Goal: Information Seeking & Learning: Learn about a topic

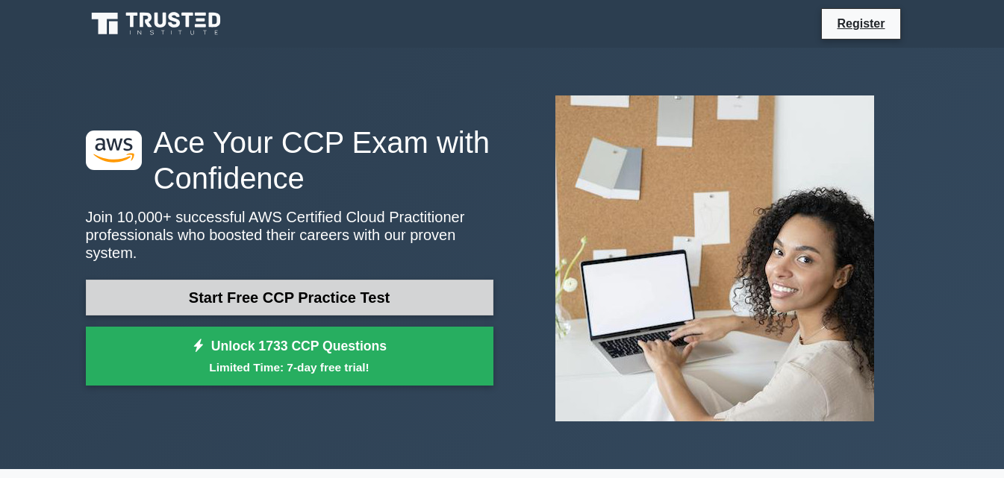
click at [390, 280] on link "Start Free CCP Practice Test" at bounding box center [290, 298] width 408 height 36
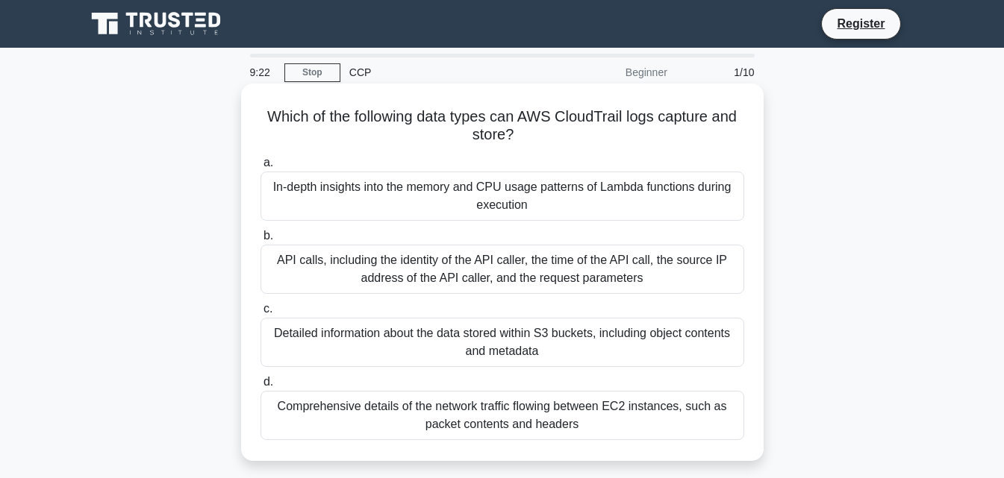
click at [512, 280] on div "API calls, including the identity of the API caller, the time of the API call, …" at bounding box center [502, 269] width 484 height 49
click at [260, 241] on input "b. API calls, including the identity of the API caller, the time of the API cal…" at bounding box center [260, 236] width 0 height 10
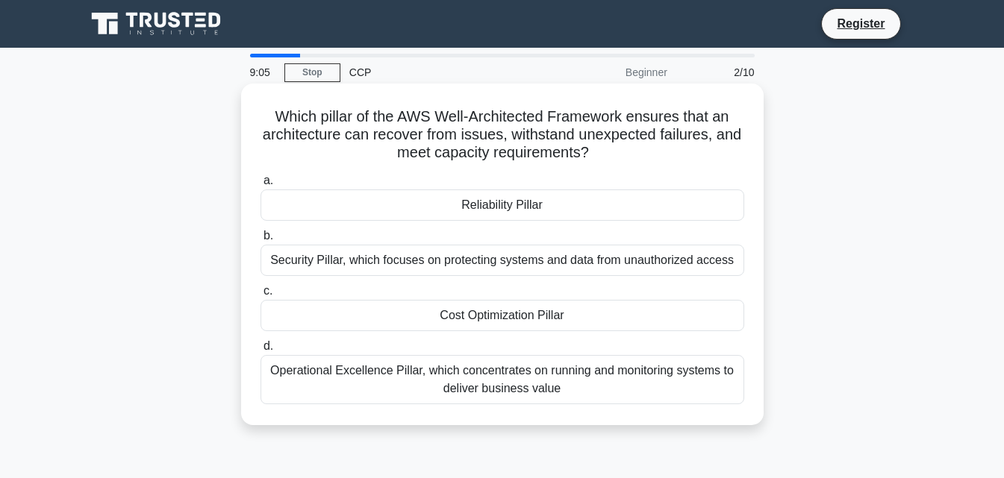
click at [510, 196] on div "Reliability Pillar" at bounding box center [502, 205] width 484 height 31
click at [260, 186] on input "a. Reliability Pillar" at bounding box center [260, 181] width 0 height 10
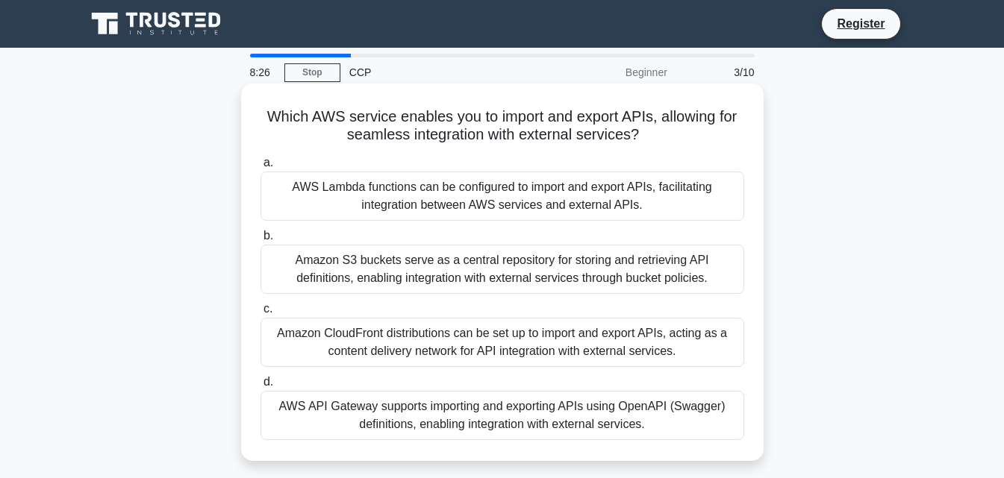
click at [458, 280] on div "Amazon S3 buckets serve as a central repository for storing and retrieving API …" at bounding box center [502, 269] width 484 height 49
click at [260, 241] on input "b. Amazon S3 buckets serve as a central repository for storing and retrieving A…" at bounding box center [260, 236] width 0 height 10
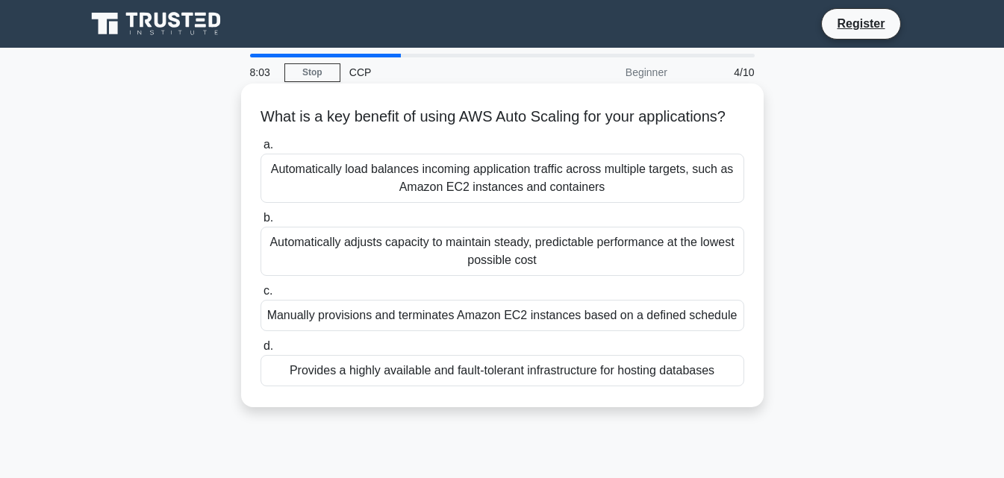
click at [447, 268] on div "Automatically adjusts capacity to maintain steady, predictable performance at t…" at bounding box center [502, 251] width 484 height 49
click at [260, 223] on input "b. Automatically adjusts capacity to maintain steady, predictable performance a…" at bounding box center [260, 218] width 0 height 10
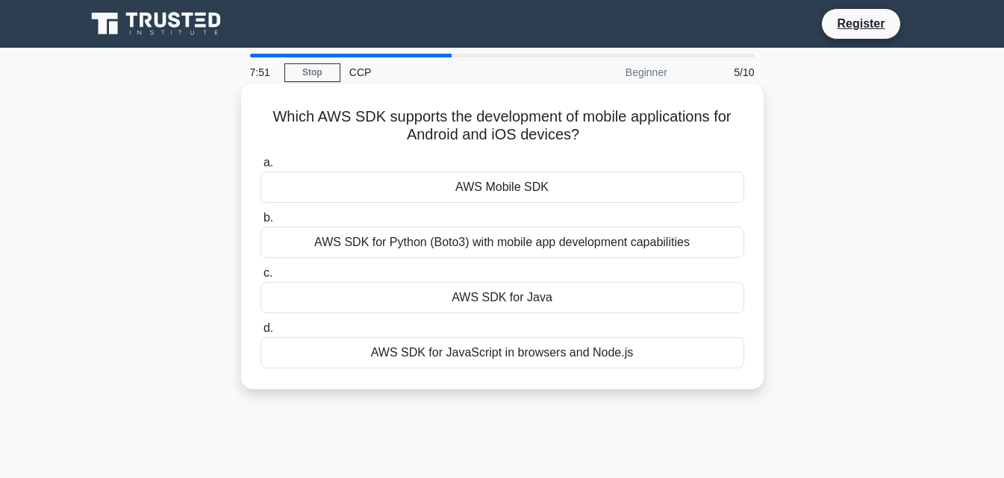
click at [543, 181] on div "AWS Mobile SDK" at bounding box center [502, 187] width 484 height 31
click at [260, 168] on input "a. AWS Mobile SDK" at bounding box center [260, 163] width 0 height 10
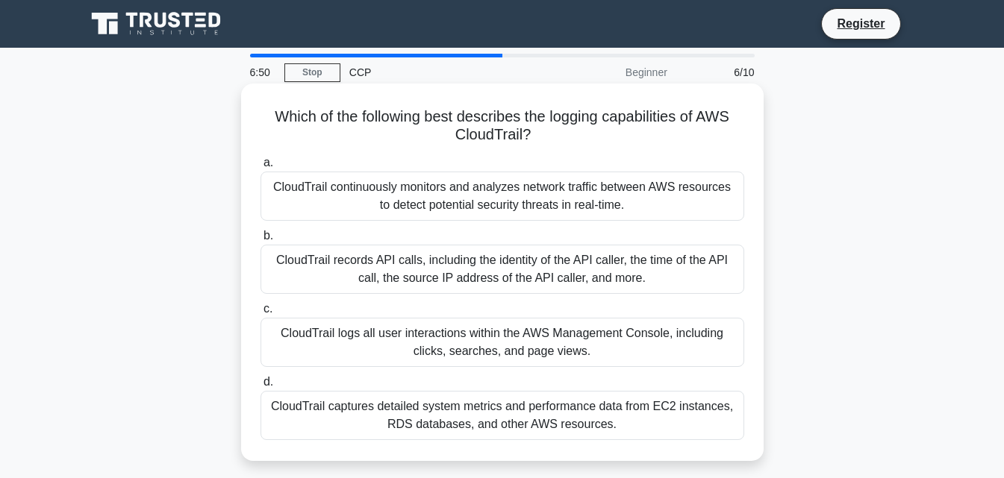
click at [424, 269] on div "CloudTrail records API calls, including the identity of the API caller, the tim…" at bounding box center [502, 269] width 484 height 49
click at [260, 241] on input "b. CloudTrail records API calls, including the identity of the API caller, the …" at bounding box center [260, 236] width 0 height 10
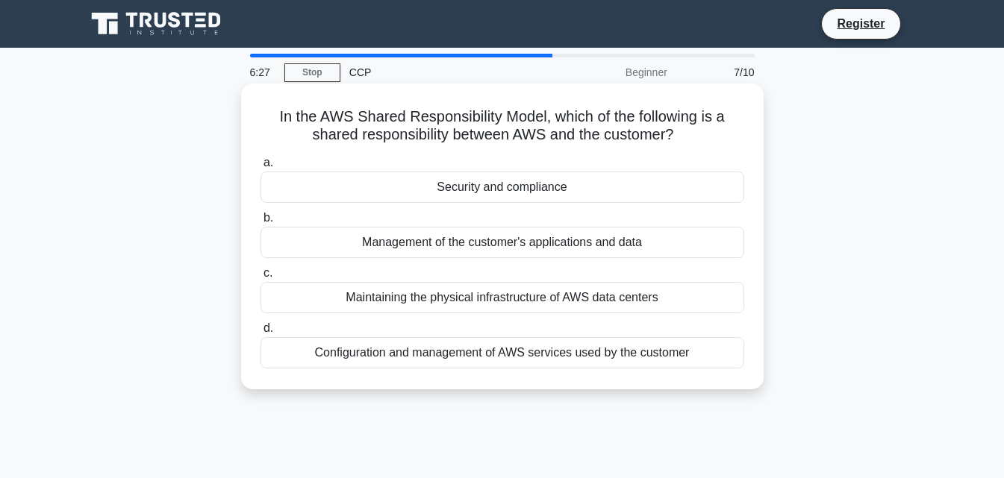
click at [586, 192] on div "Security and compliance" at bounding box center [502, 187] width 484 height 31
click at [260, 168] on input "a. Security and compliance" at bounding box center [260, 163] width 0 height 10
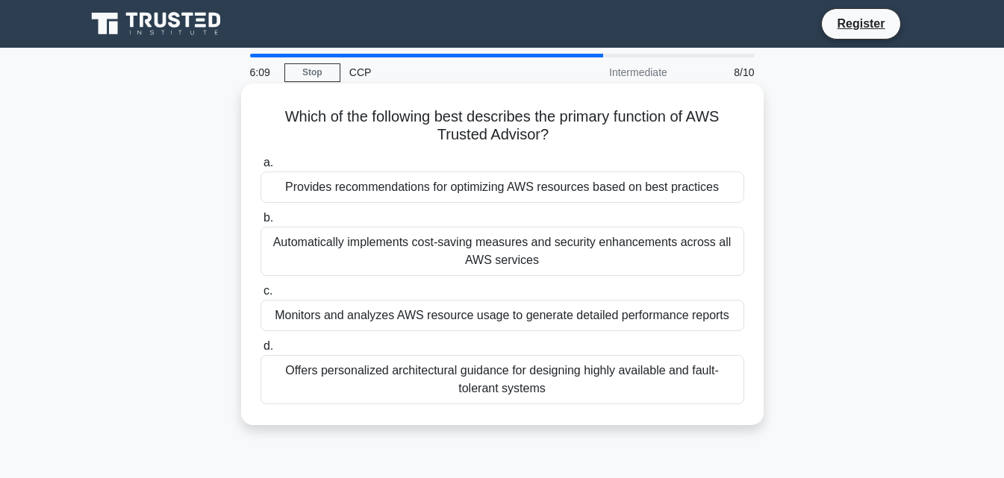
click at [487, 381] on div "Offers personalized architectural guidance for designing highly available and f…" at bounding box center [502, 379] width 484 height 49
click at [260, 352] on input "d. Offers personalized architectural guidance for designing highly available an…" at bounding box center [260, 347] width 0 height 10
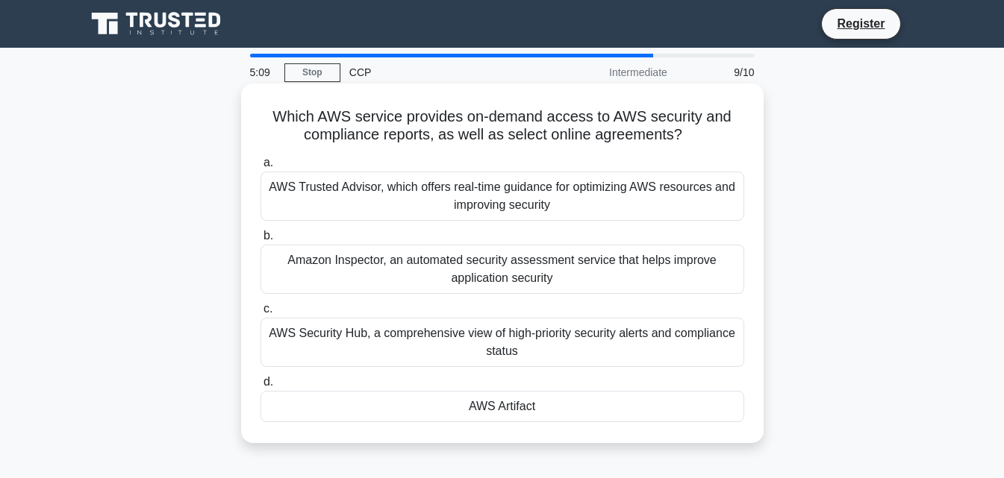
click at [495, 343] on div "AWS Security Hub, a comprehensive view of high-priority security alerts and com…" at bounding box center [502, 342] width 484 height 49
click at [260, 314] on input "c. AWS Security Hub, a comprehensive view of high-priority security alerts and …" at bounding box center [260, 310] width 0 height 10
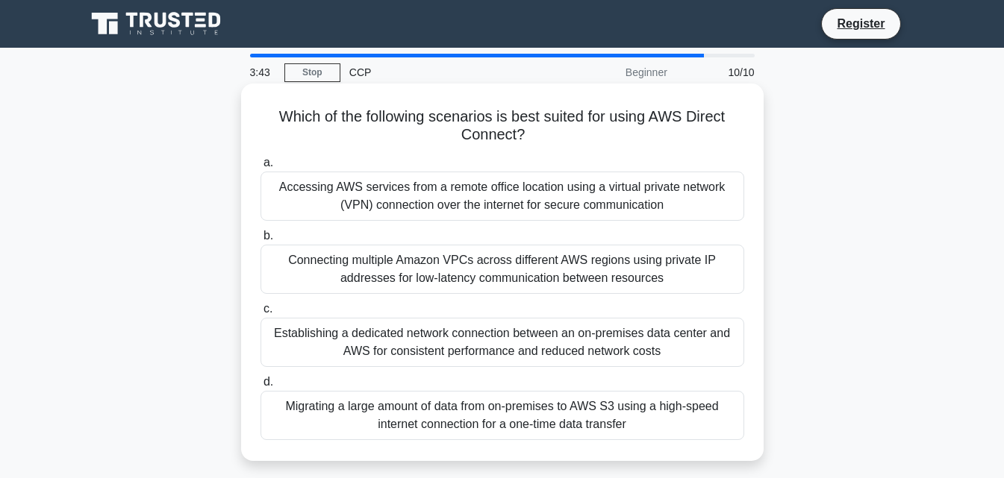
click at [491, 417] on div "Migrating a large amount of data from on-premises to AWS S3 using a high-speed …" at bounding box center [502, 415] width 484 height 49
click at [260, 387] on input "d. Migrating a large amount of data from on-premises to AWS S3 using a high-spe…" at bounding box center [260, 383] width 0 height 10
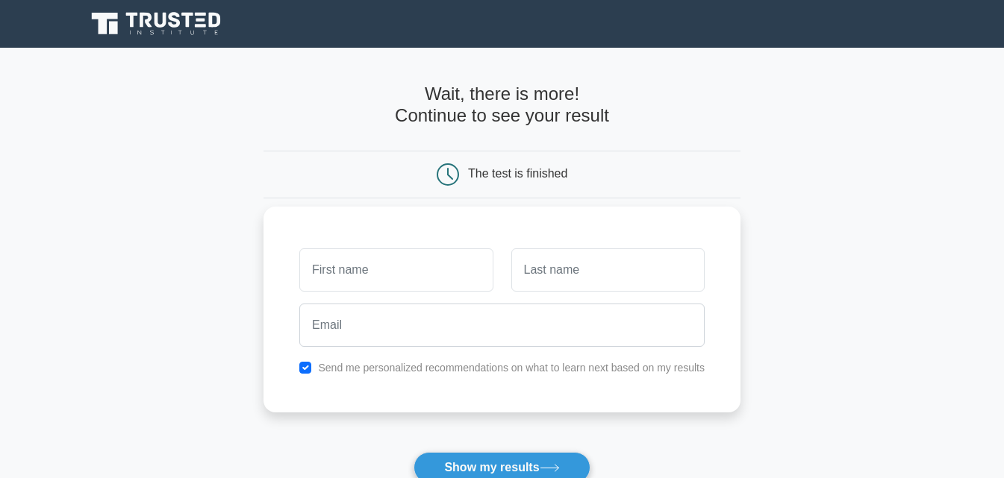
click at [384, 269] on input "text" at bounding box center [395, 270] width 193 height 43
type input "isabella"
click at [559, 265] on input "text" at bounding box center [607, 270] width 193 height 43
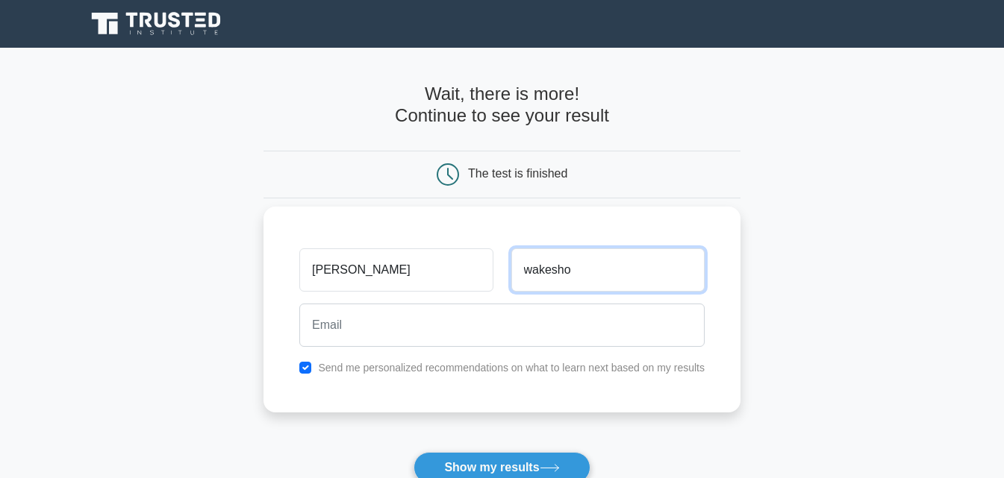
type input "wakesho"
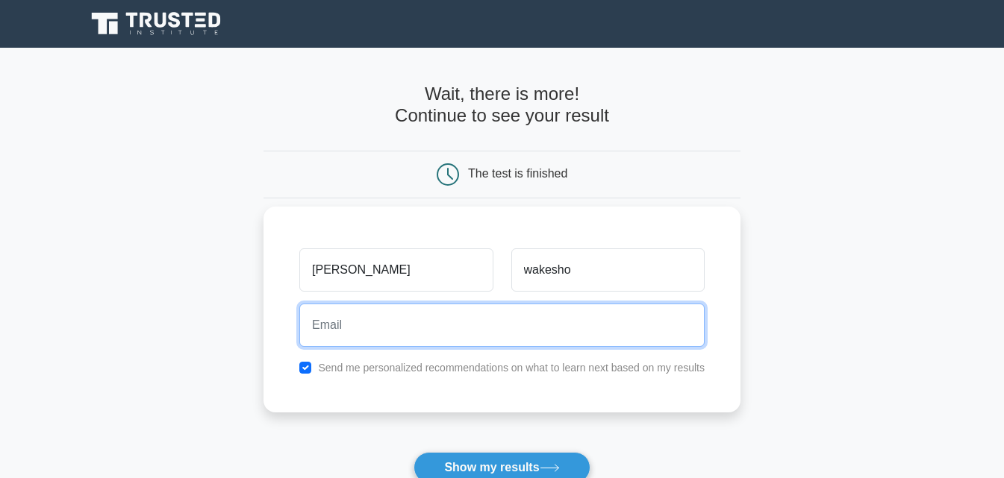
click at [498, 328] on input "email" at bounding box center [501, 325] width 405 height 43
type input "wakeshobella04@gmail.com"
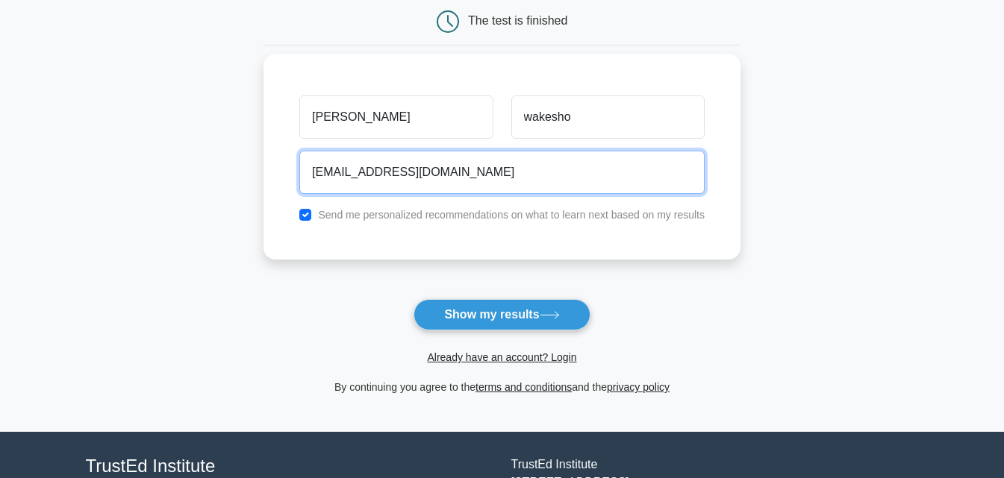
scroll to position [189, 0]
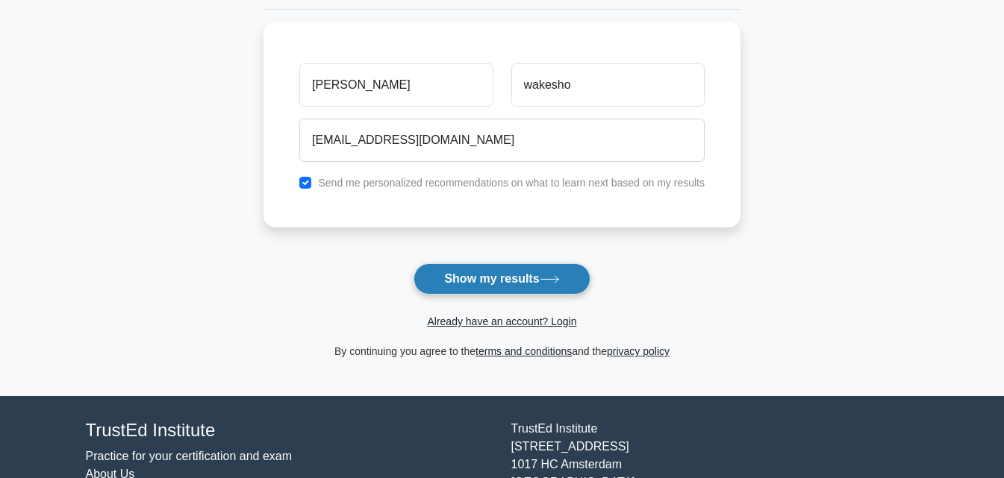
click at [567, 287] on button "Show my results" at bounding box center [502, 278] width 176 height 31
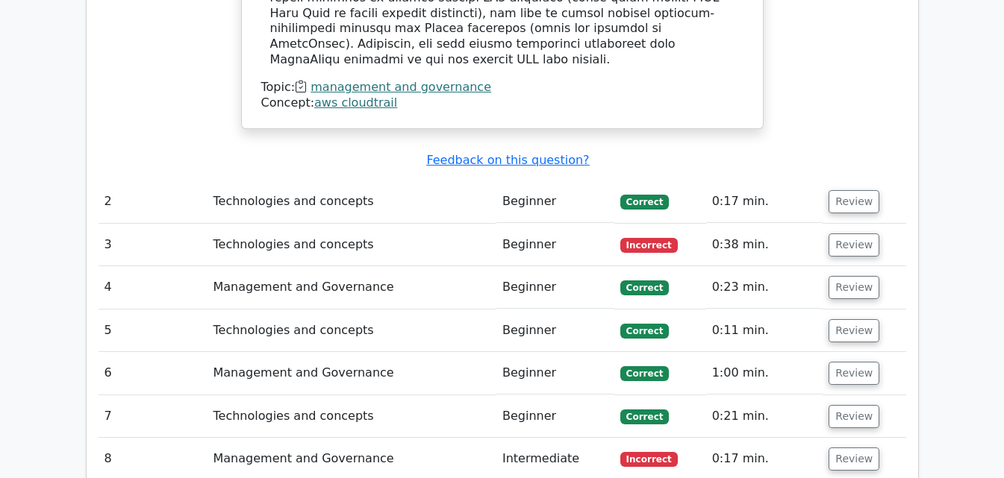
scroll to position [1752, 0]
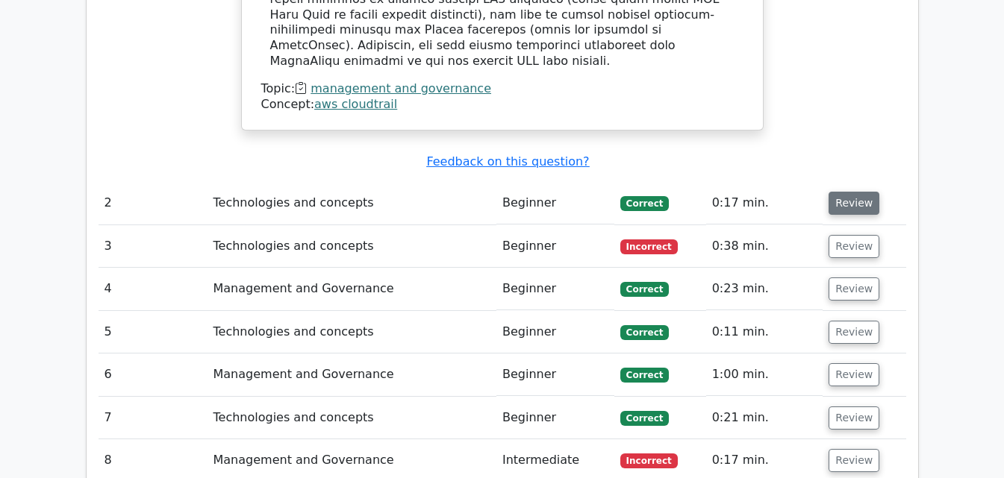
click at [836, 192] on button "Review" at bounding box center [854, 203] width 51 height 23
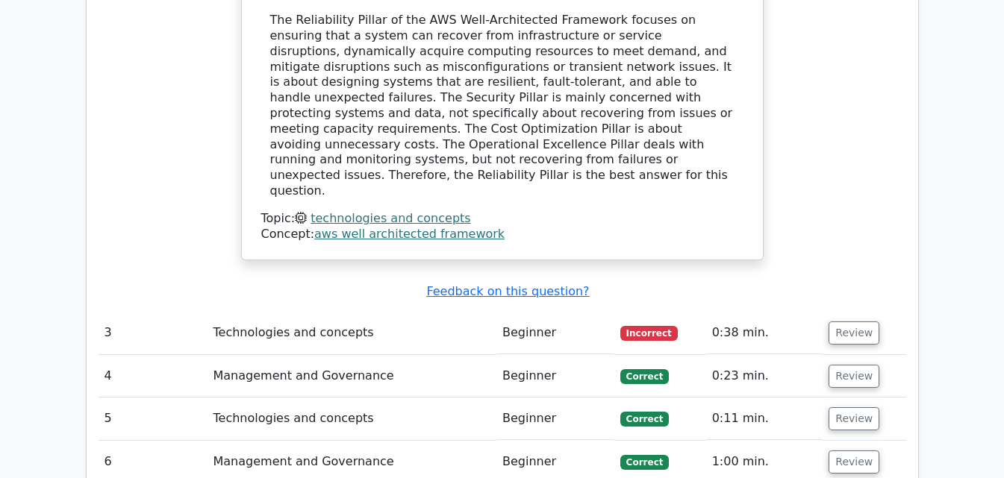
scroll to position [2338, 0]
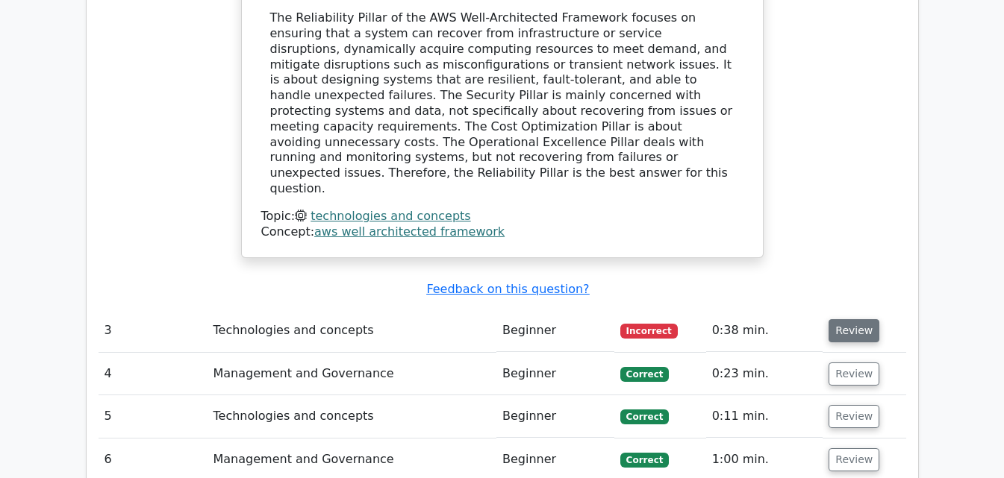
click at [832, 319] on button "Review" at bounding box center [854, 330] width 51 height 23
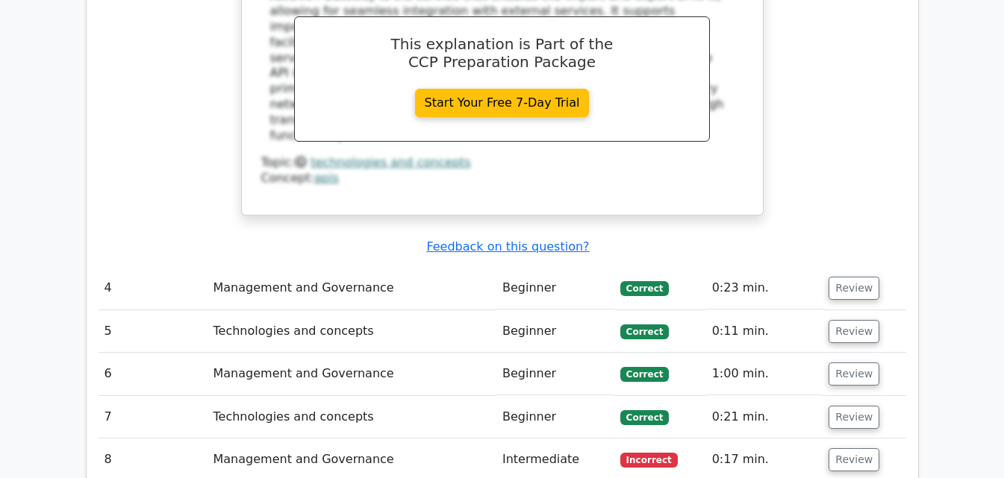
scroll to position [3120, 0]
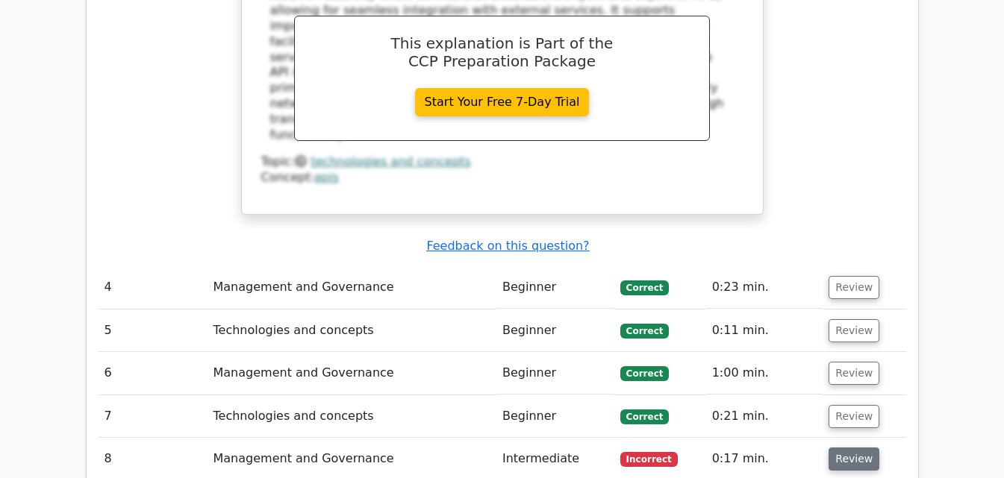
click at [849, 448] on button "Review" at bounding box center [854, 459] width 51 height 23
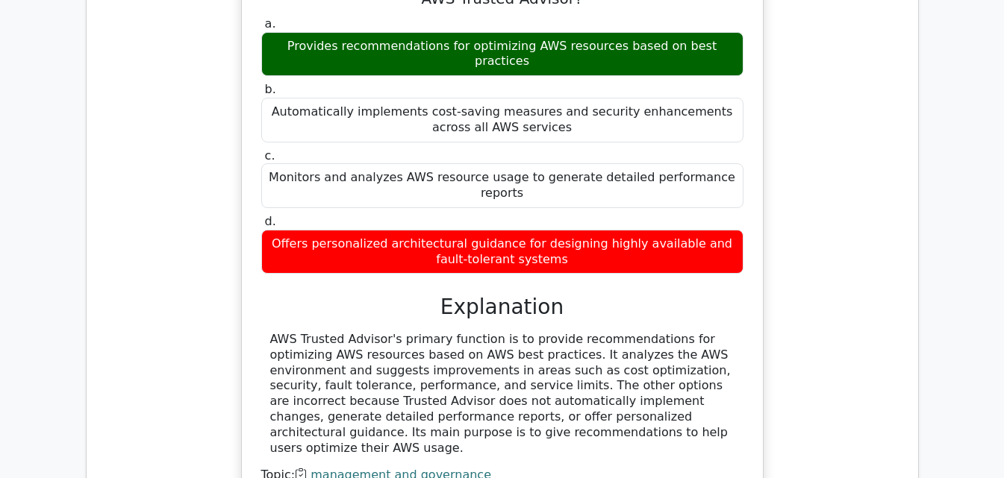
scroll to position [3663, 0]
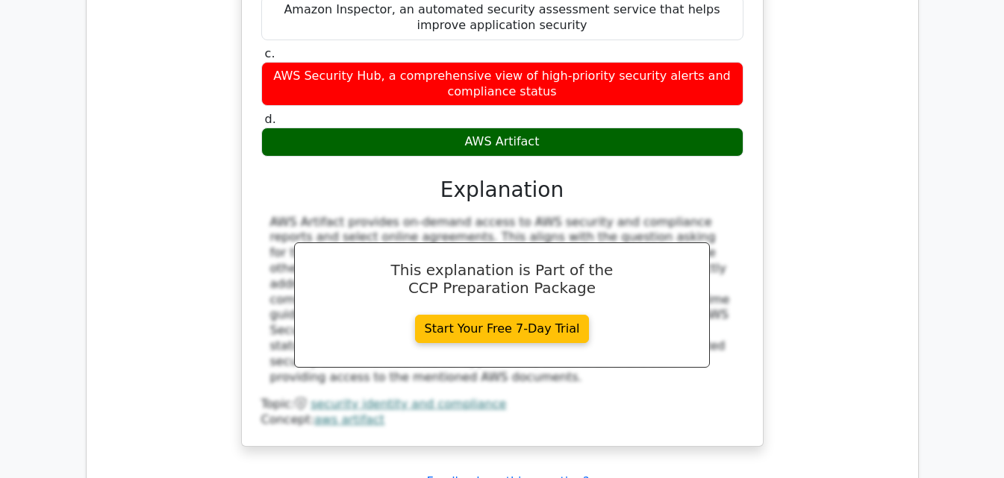
scroll to position [4409, 0]
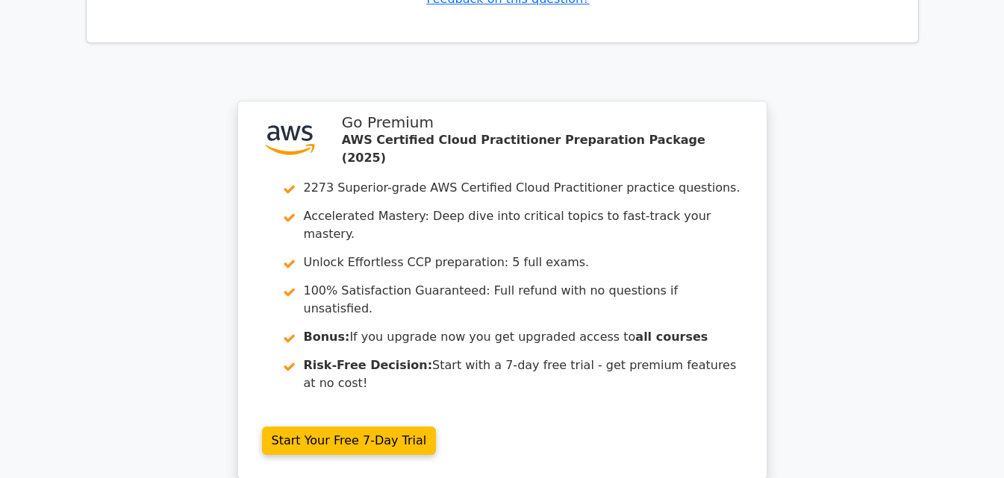
scroll to position [5622, 0]
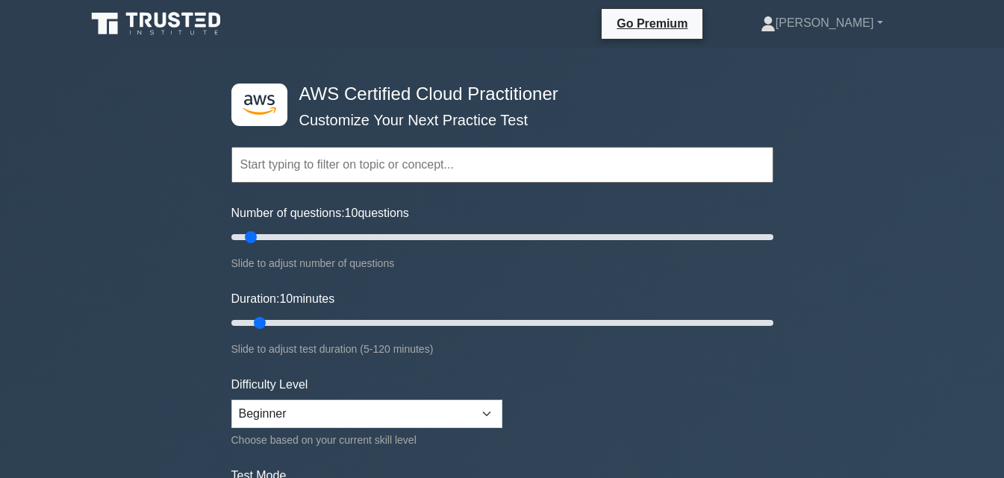
click at [311, 226] on div "Number of questions: 10 questions Slide to adjust number of questions" at bounding box center [502, 239] width 542 height 68
click at [305, 237] on input "Number of questions: 10 questions" at bounding box center [502, 237] width 542 height 18
click at [376, 242] on input "Number of questions: 55 questions" at bounding box center [502, 237] width 542 height 18
click at [384, 238] on input "Number of questions: 55 questions" at bounding box center [502, 237] width 542 height 18
click at [390, 237] on input "Number of questions: 60 questions" at bounding box center [502, 237] width 542 height 18
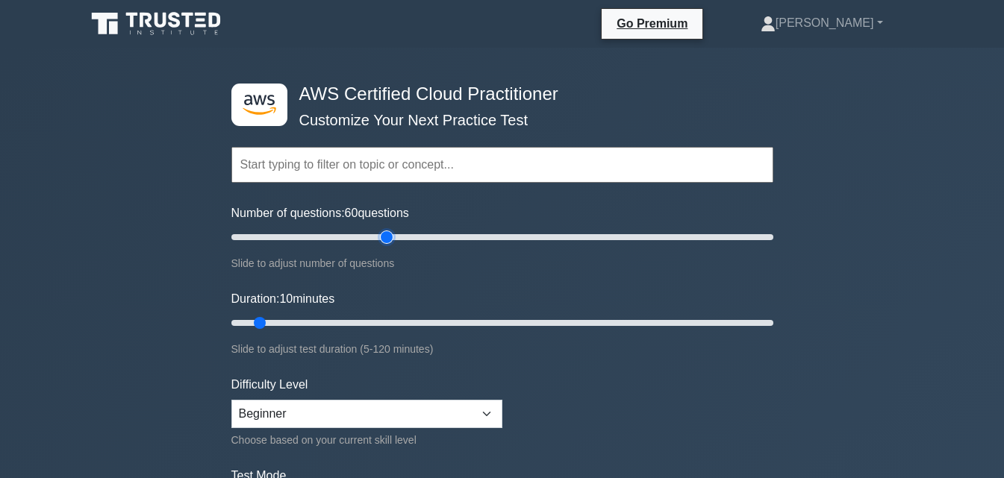
click at [393, 237] on input "Number of questions: 60 questions" at bounding box center [502, 237] width 542 height 18
click at [396, 237] on input "Number of questions: 60 questions" at bounding box center [502, 237] width 542 height 18
click at [267, 234] on input "Number of questions: 65 questions" at bounding box center [502, 237] width 542 height 18
type input "20"
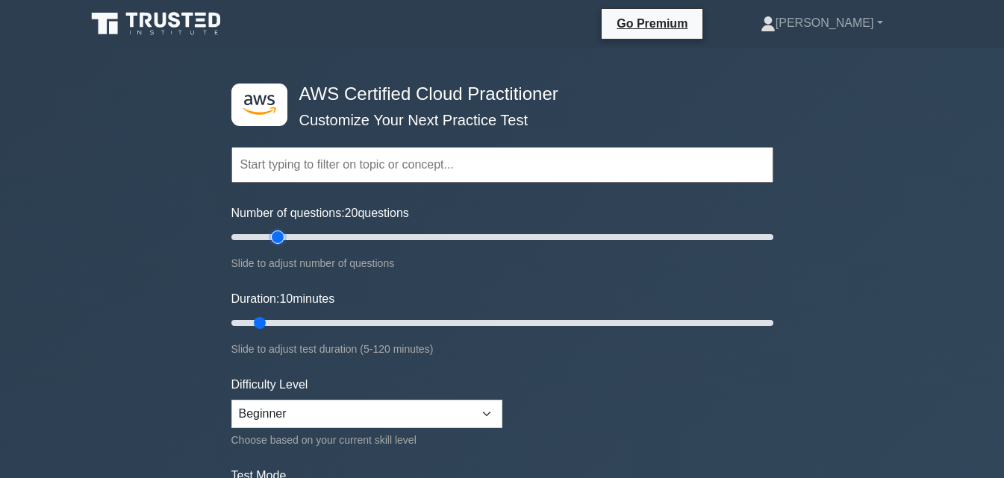
click at [272, 234] on input "Number of questions: 20 questions" at bounding box center [502, 237] width 542 height 18
click at [274, 324] on input "Duration: 15 minutes" at bounding box center [502, 323] width 542 height 18
type input "20"
click at [295, 323] on input "Duration: 15 minutes" at bounding box center [502, 323] width 542 height 18
click at [755, 155] on input "text" at bounding box center [502, 165] width 542 height 36
